Goal: Task Accomplishment & Management: Complete application form

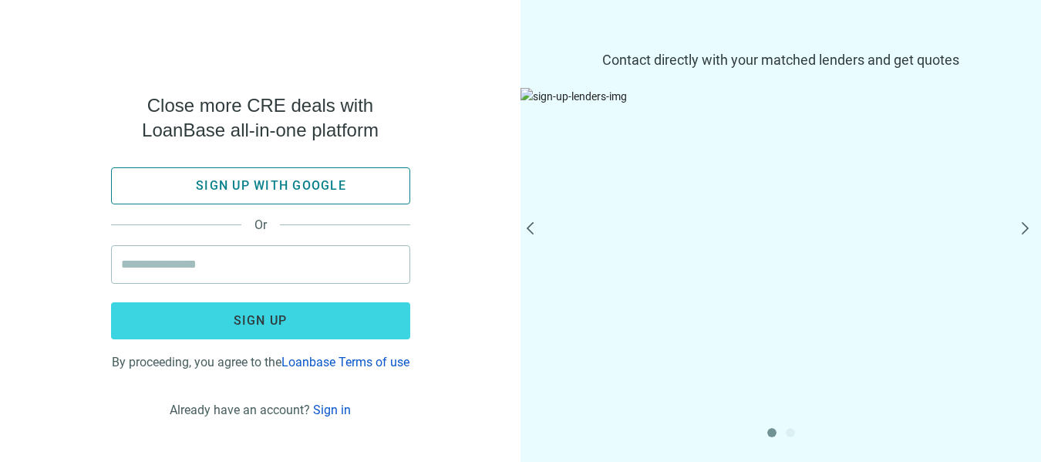
click at [316, 185] on span "Sign up with google" at bounding box center [271, 185] width 150 height 15
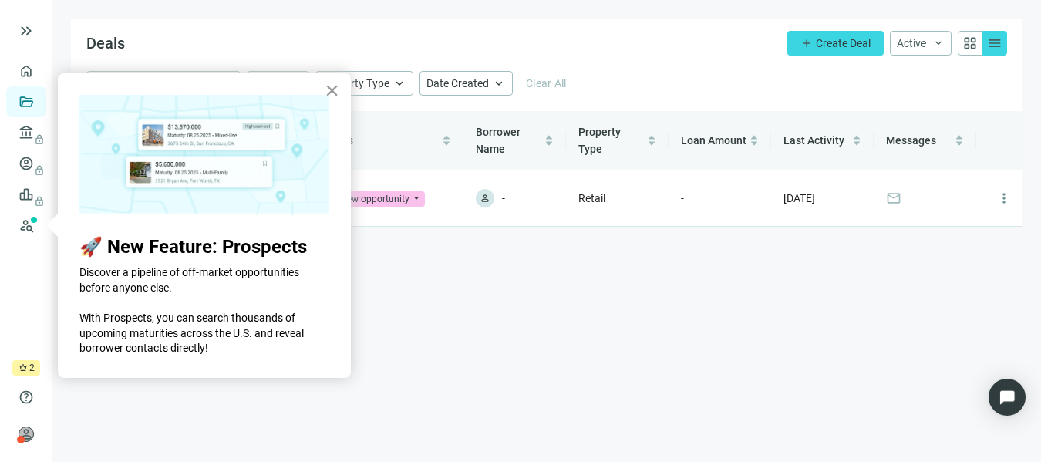
click at [333, 91] on button "×" at bounding box center [332, 90] width 15 height 25
